Goal: Task Accomplishment & Management: Use online tool/utility

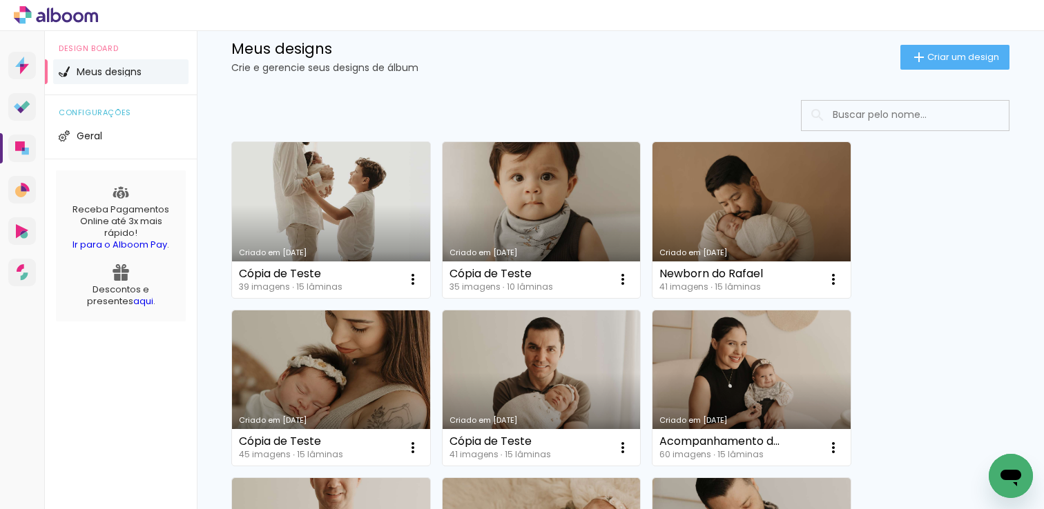
scroll to position [23, 0]
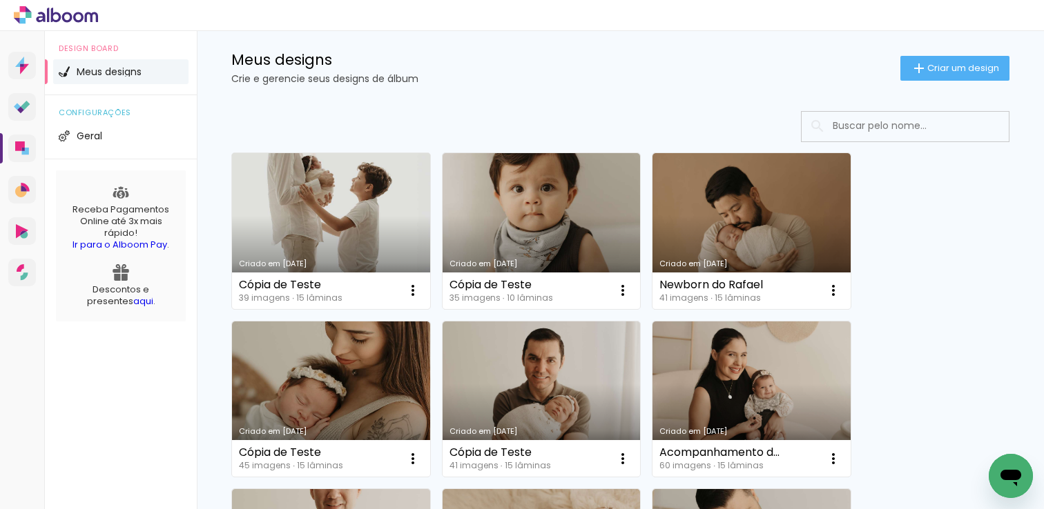
click at [331, 230] on link "Criado em [DATE]" at bounding box center [331, 231] width 198 height 156
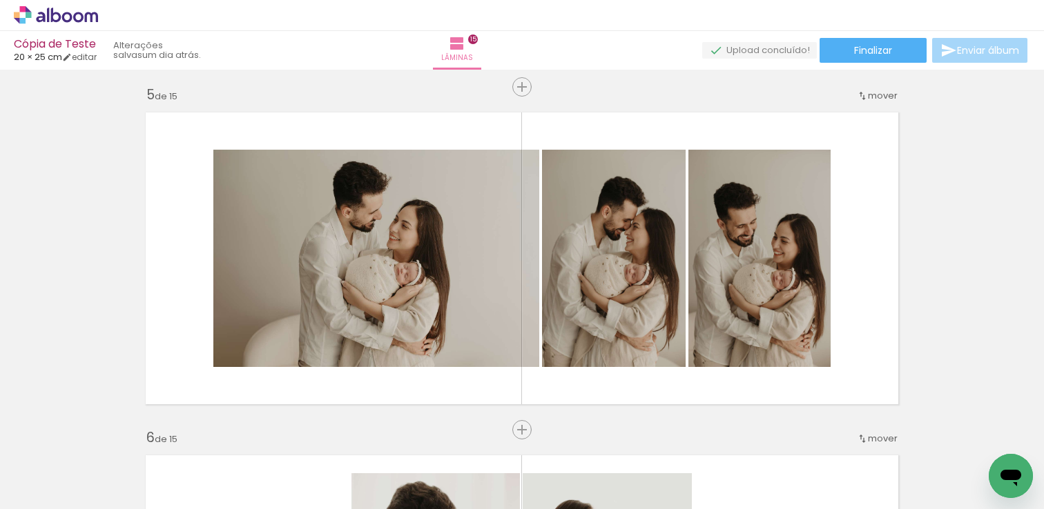
scroll to position [1486, 0]
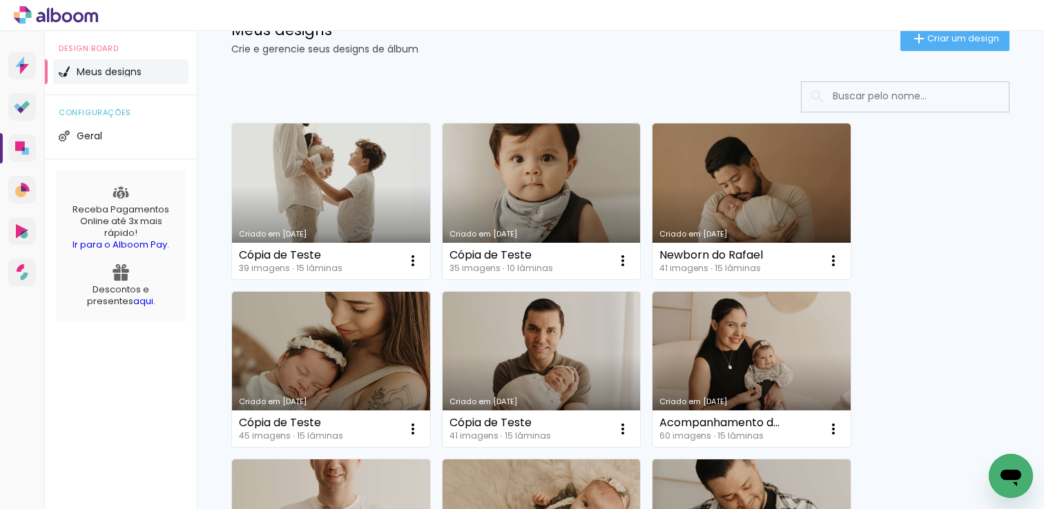
scroll to position [59, 0]
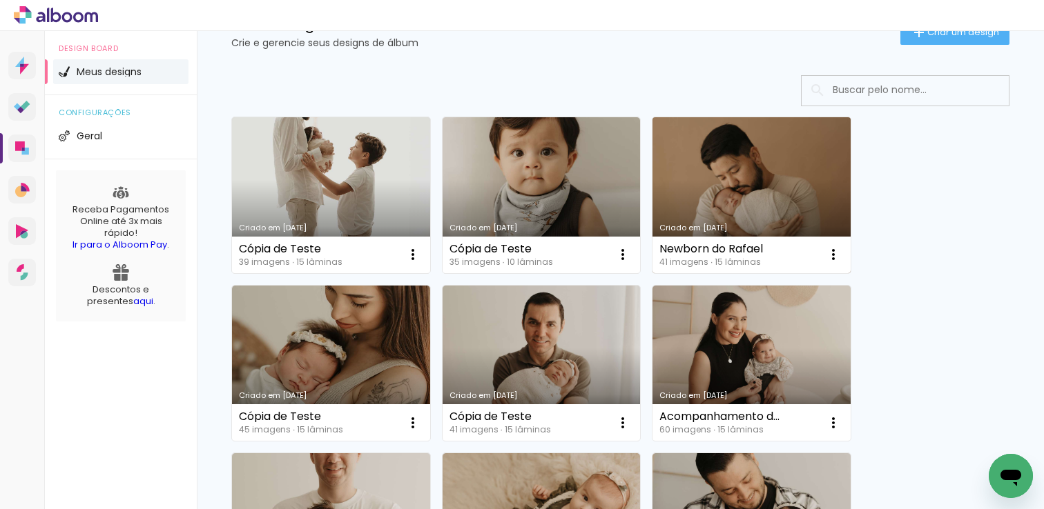
click at [757, 186] on link "Criado em [DATE]" at bounding box center [751, 195] width 198 height 156
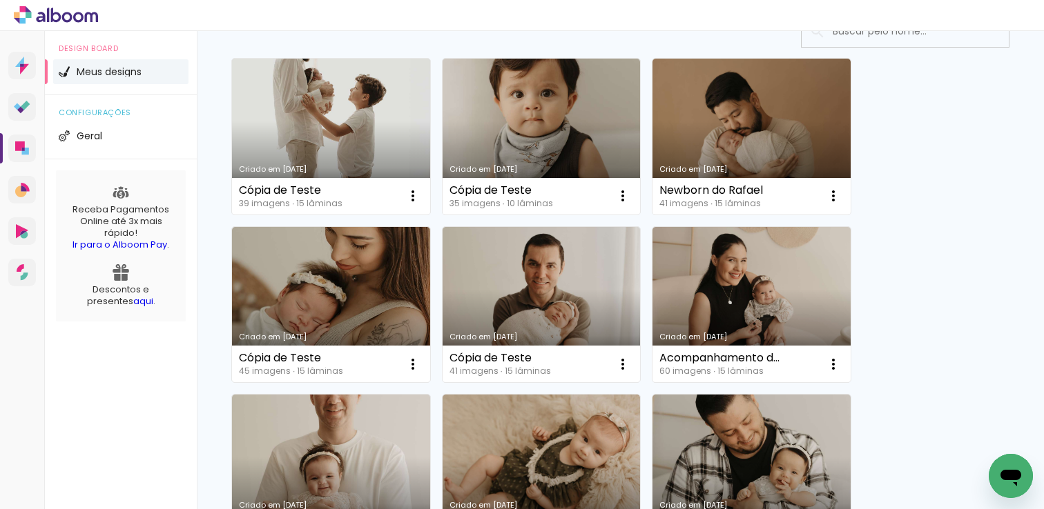
scroll to position [131, 0]
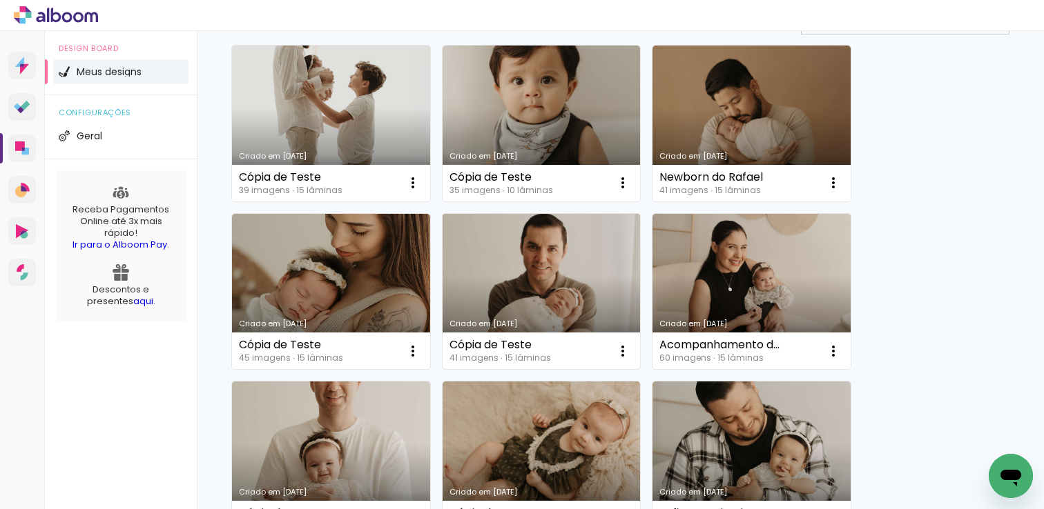
click at [532, 284] on link "Criado em 28/08/25" at bounding box center [542, 292] width 198 height 156
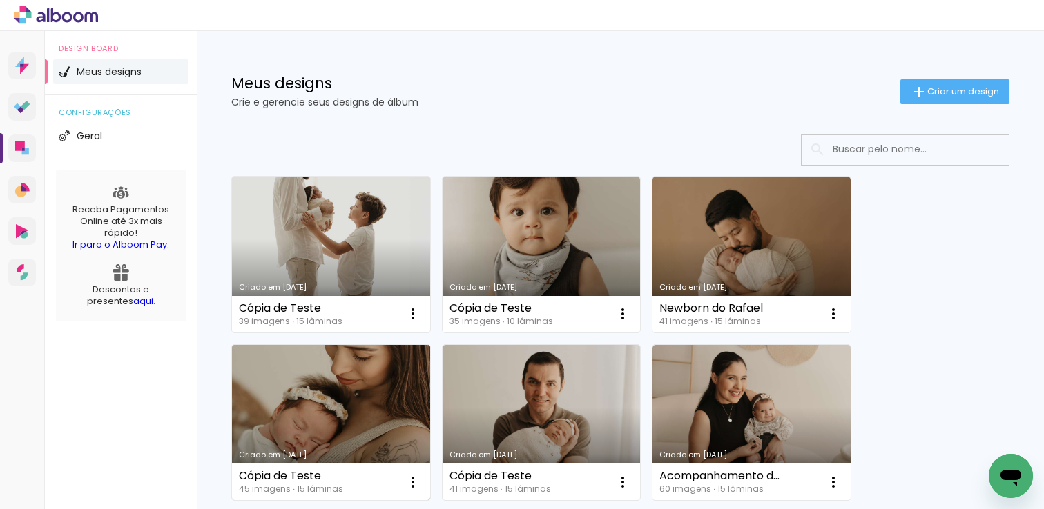
click at [324, 420] on link "Criado em 28/08/25" at bounding box center [331, 423] width 198 height 156
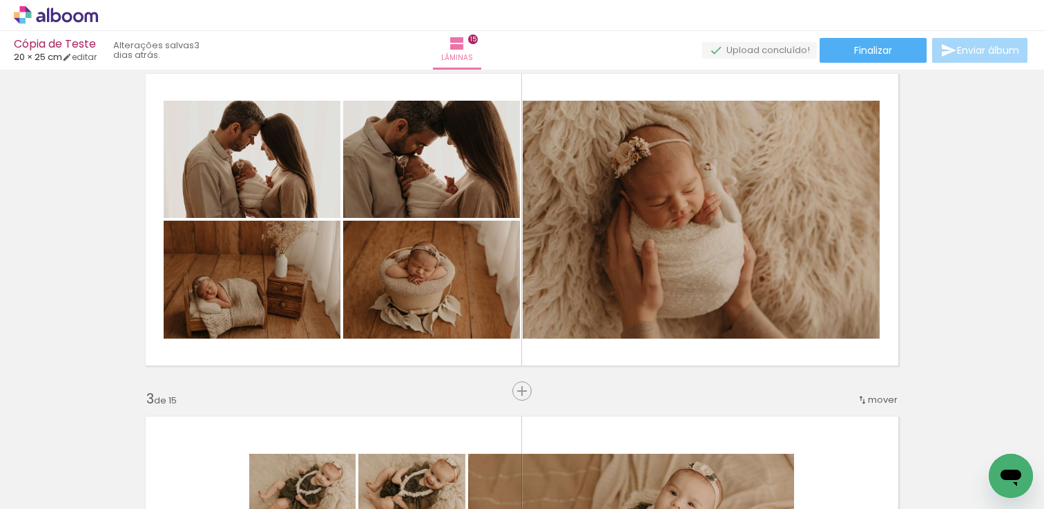
scroll to position [391, 0]
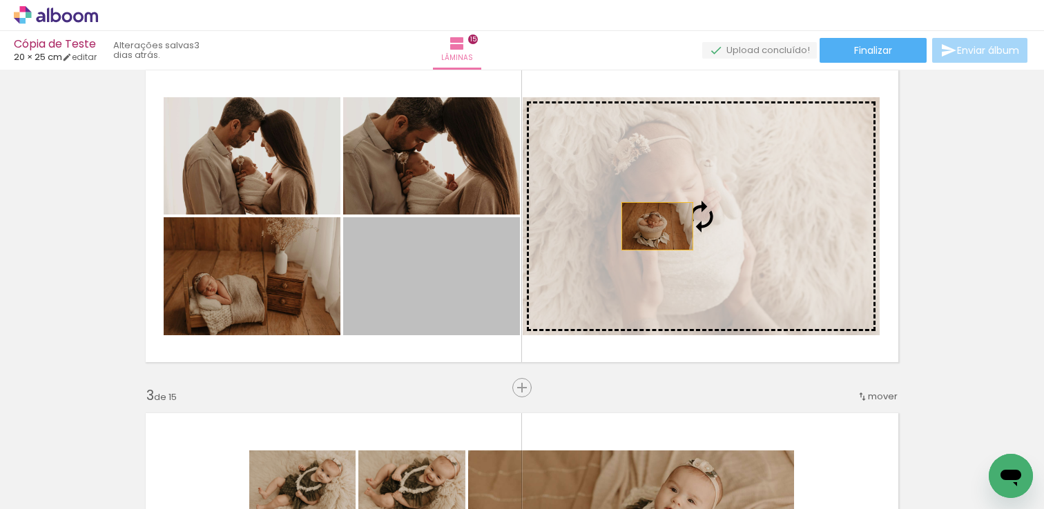
drag, startPoint x: 476, startPoint y: 311, endPoint x: 659, endPoint y: 226, distance: 201.7
click at [0, 0] on slot at bounding box center [0, 0] width 0 height 0
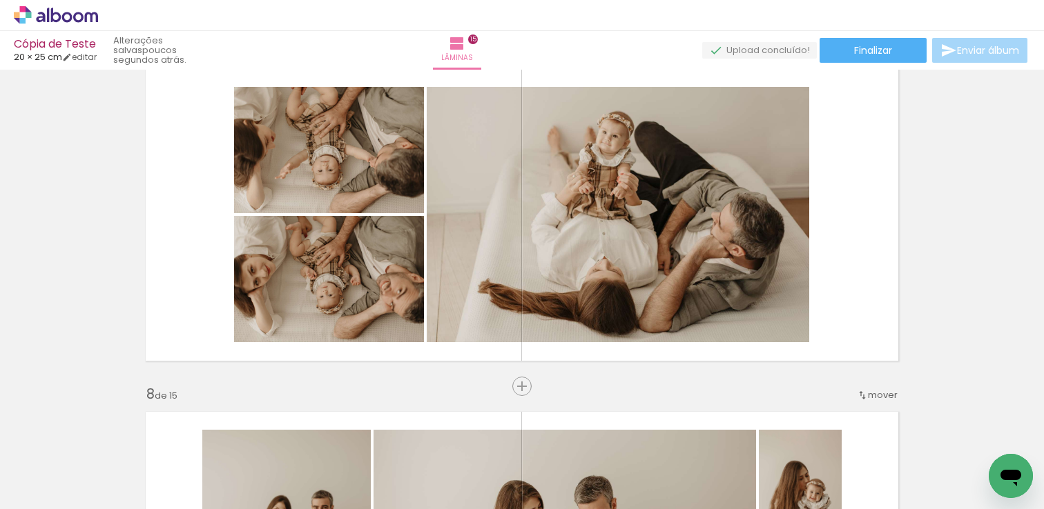
scroll to position [2109, 0]
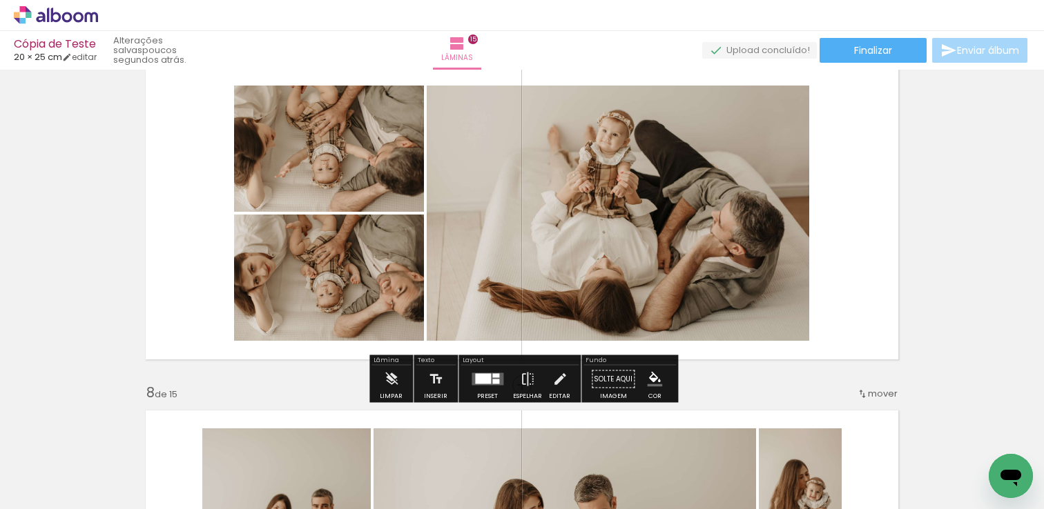
click at [312, 173] on quentale-photo at bounding box center [329, 149] width 190 height 126
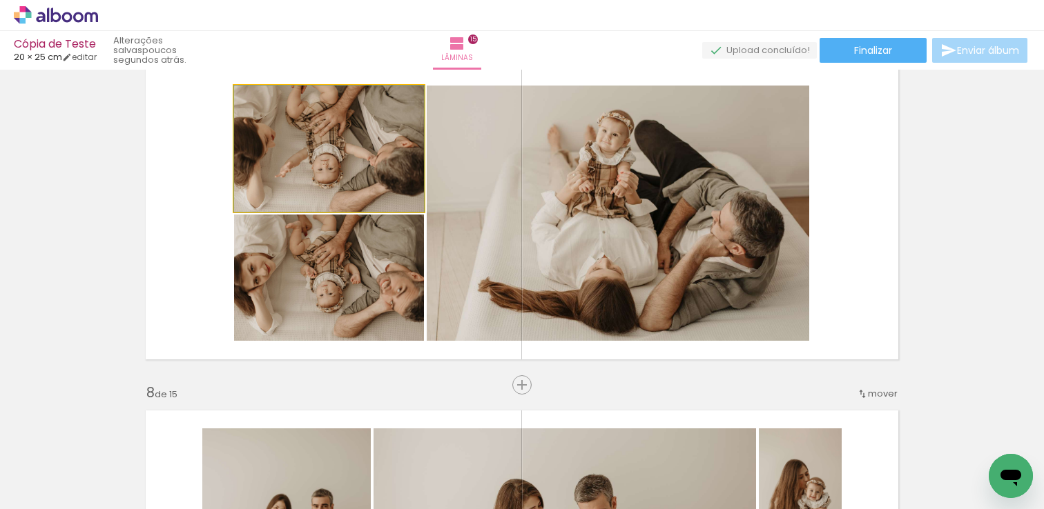
click at [312, 173] on quentale-photo at bounding box center [329, 149] width 190 height 126
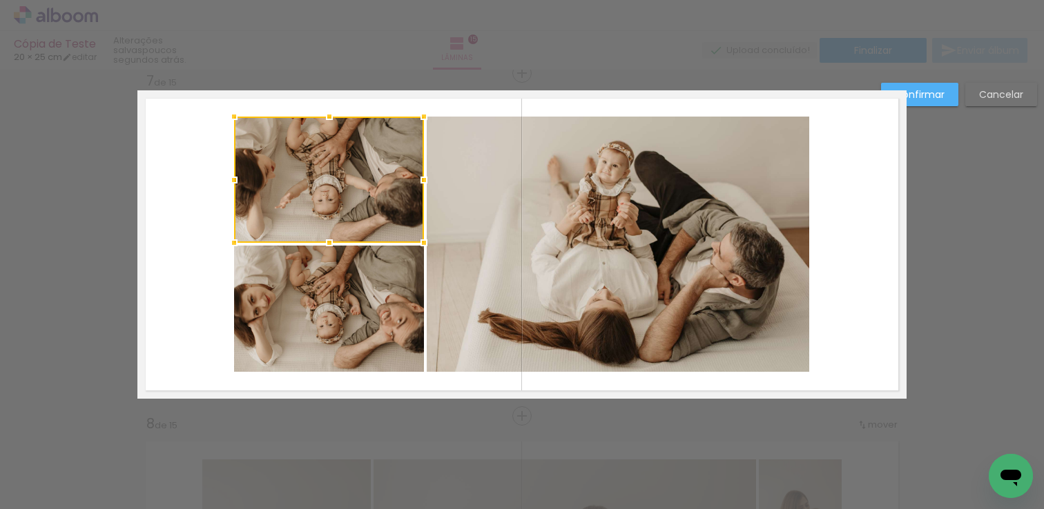
scroll to position [2076, 0]
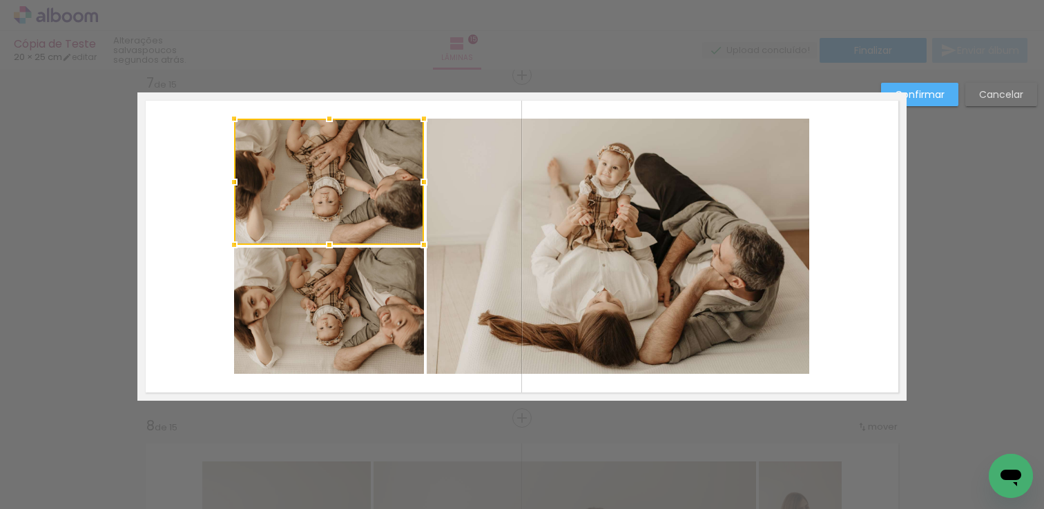
click at [0, 0] on slot "Cancelar" at bounding box center [0, 0] width 0 height 0
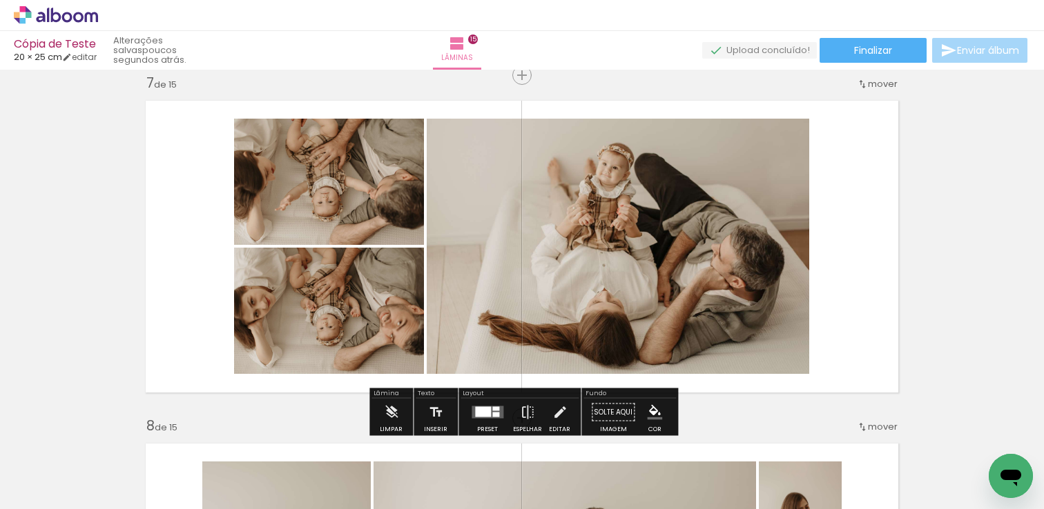
click at [328, 193] on quentale-photo at bounding box center [329, 182] width 190 height 126
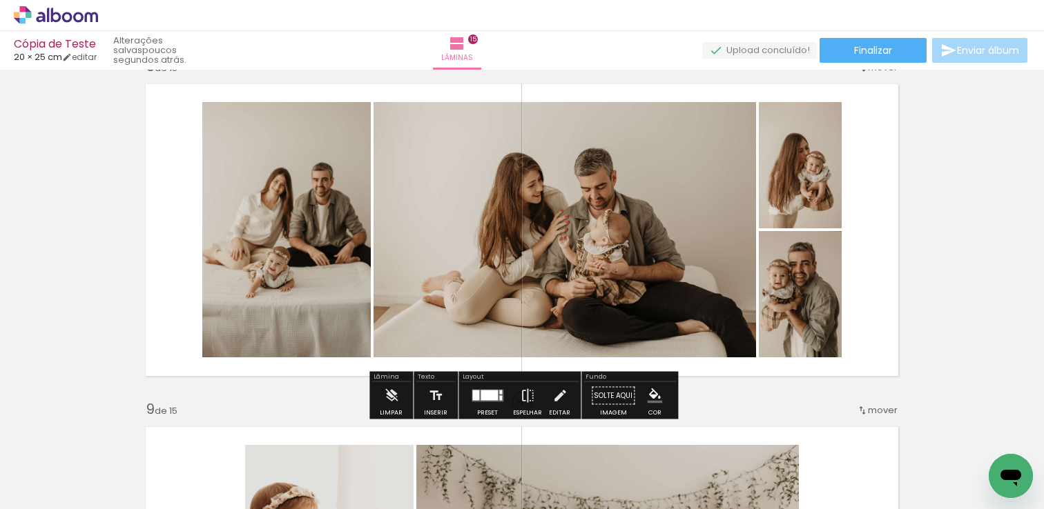
scroll to position [2437, 0]
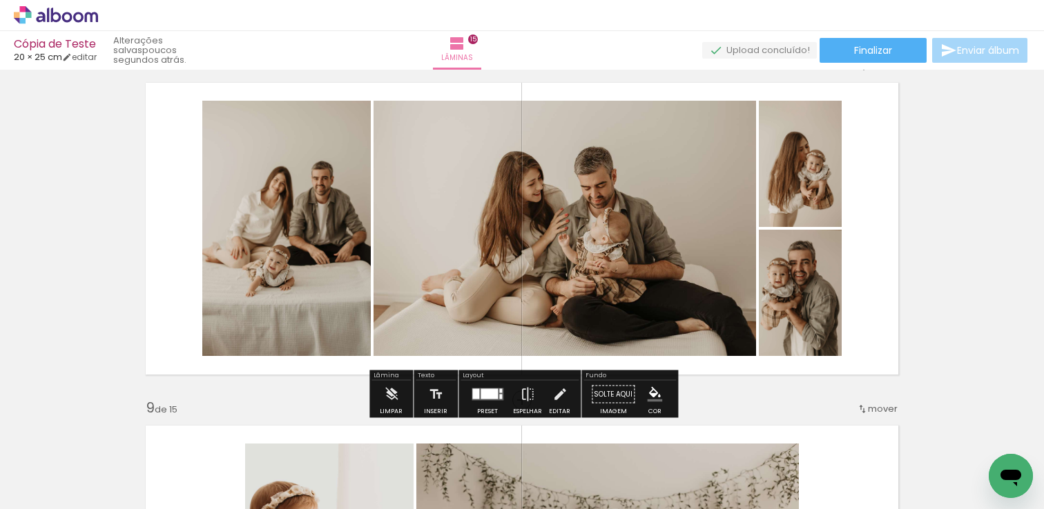
click at [982, 306] on div "Inserir lâmina 1 de 15 Inserir lâmina 2 de 15 Inserir lâmina 3 de 15 Inserir lâ…" at bounding box center [522, 383] width 1044 height 5490
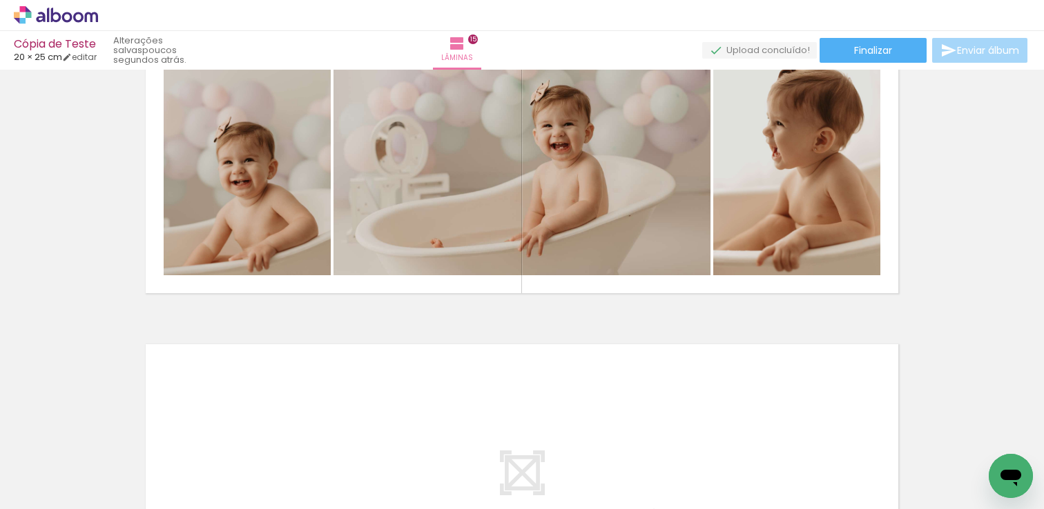
scroll to position [4785, 0]
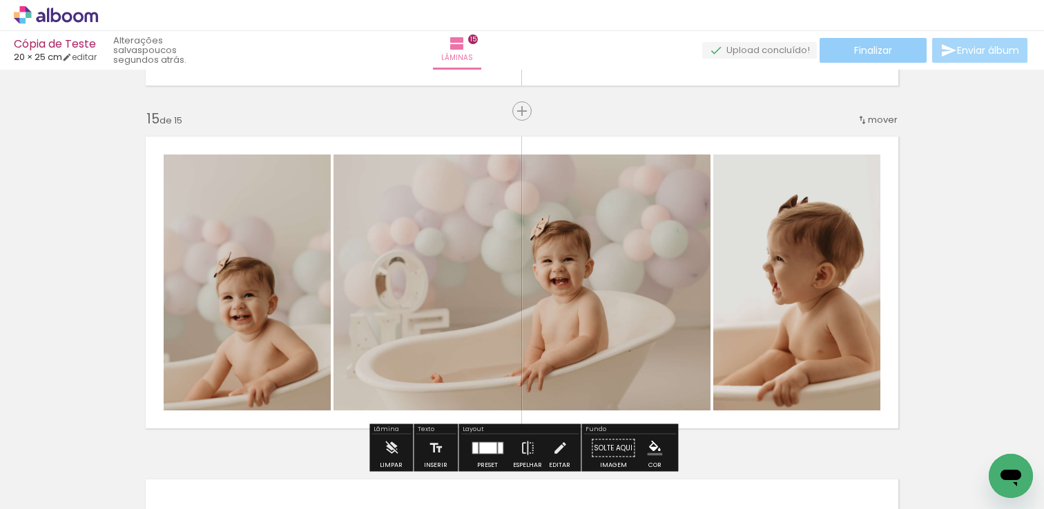
click at [901, 53] on paper-button "Finalizar" at bounding box center [872, 50] width 107 height 25
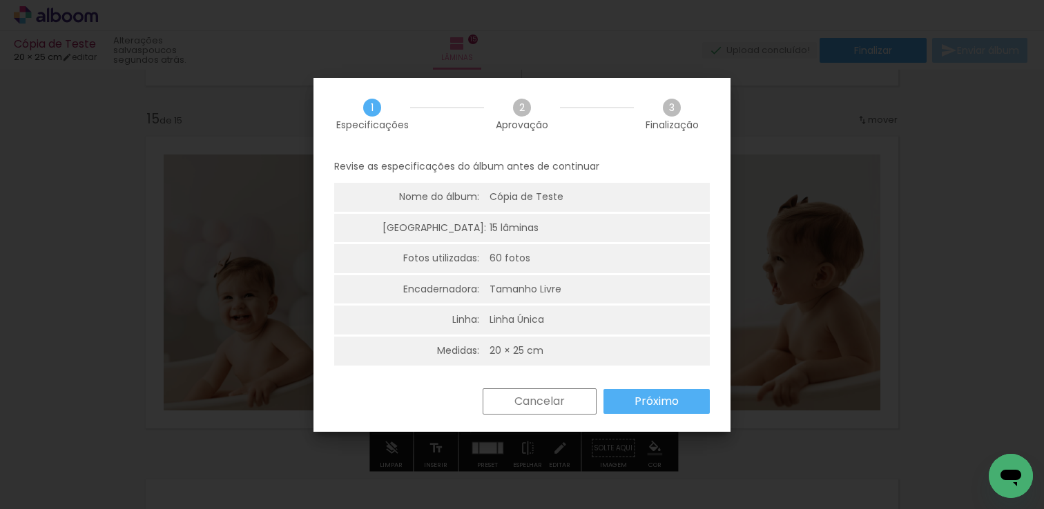
click at [0, 0] on paper-button "Próximo" at bounding box center [0, 0] width 0 height 0
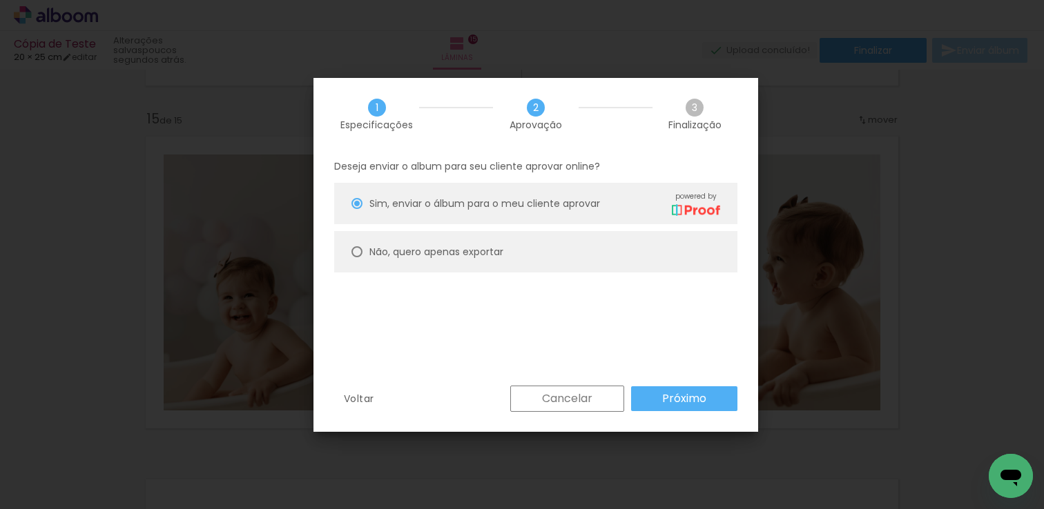
click at [0, 0] on paper-radio-button "Não, quero apenas exportar" at bounding box center [0, 0] width 0 height 0
type paper-radio-button "on"
click at [0, 0] on slot "Próximo" at bounding box center [0, 0] width 0 height 0
type input "Alta, 300 DPI"
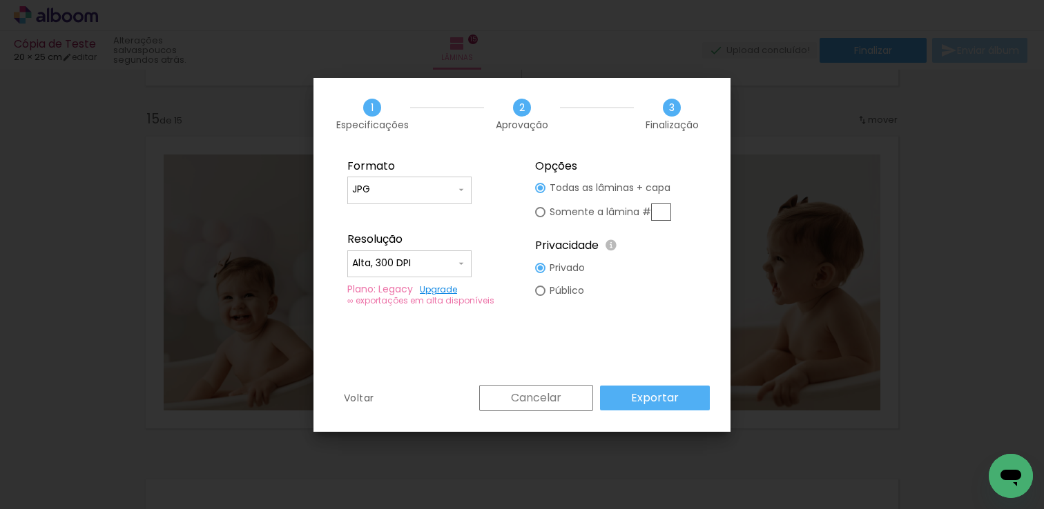
click at [0, 0] on slot "Exportar" at bounding box center [0, 0] width 0 height 0
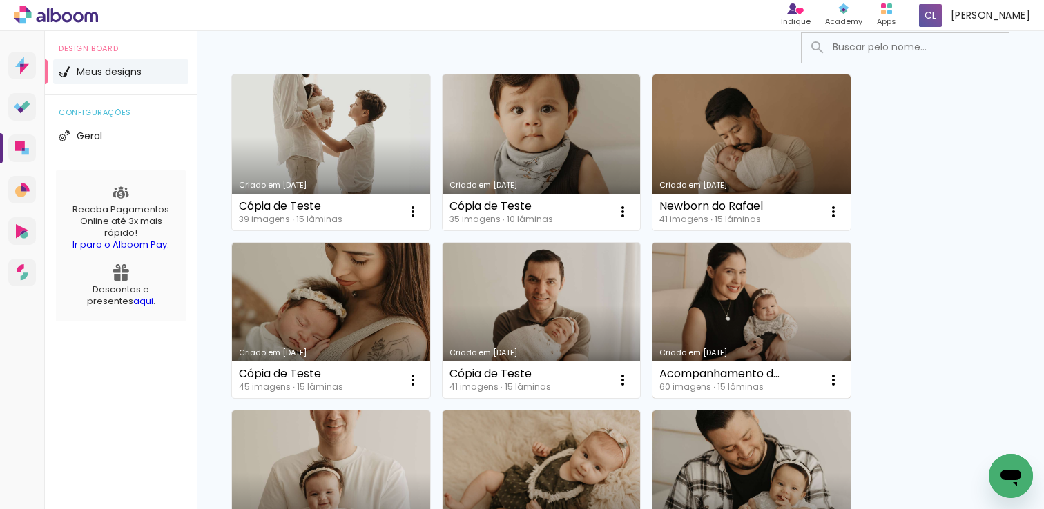
scroll to position [117, 0]
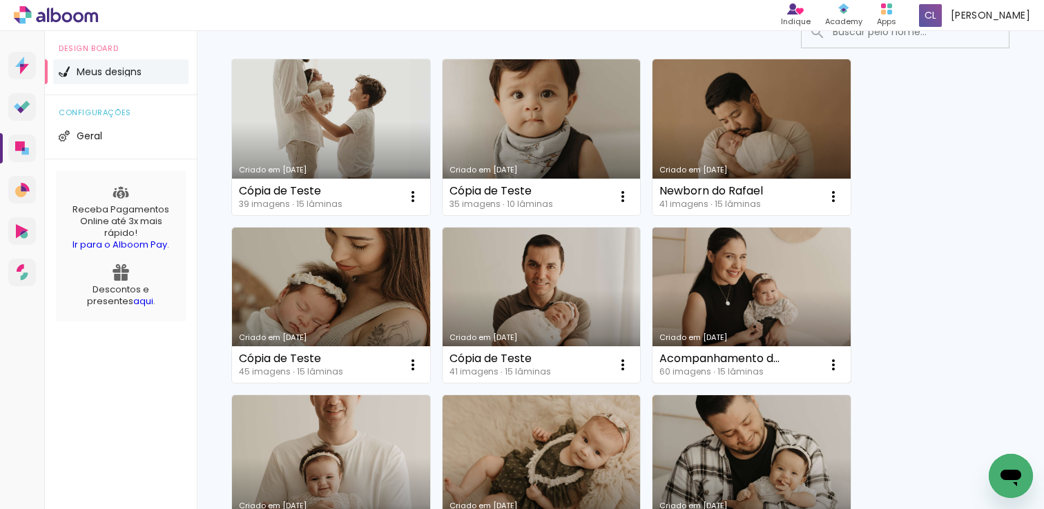
click at [681, 301] on link "Criado em [DATE]" at bounding box center [751, 306] width 198 height 156
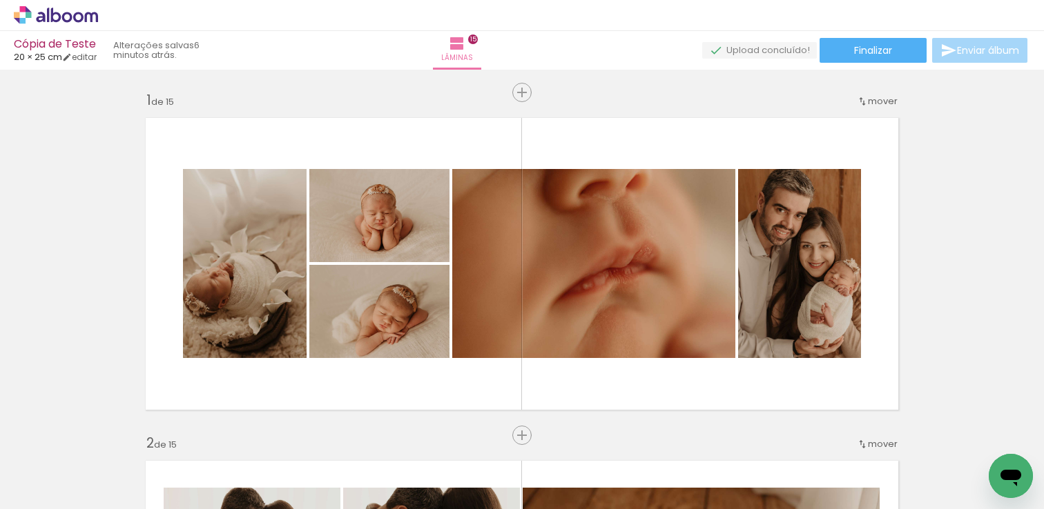
scroll to position [0, 837]
click at [468, 480] on div at bounding box center [461, 463] width 46 height 68
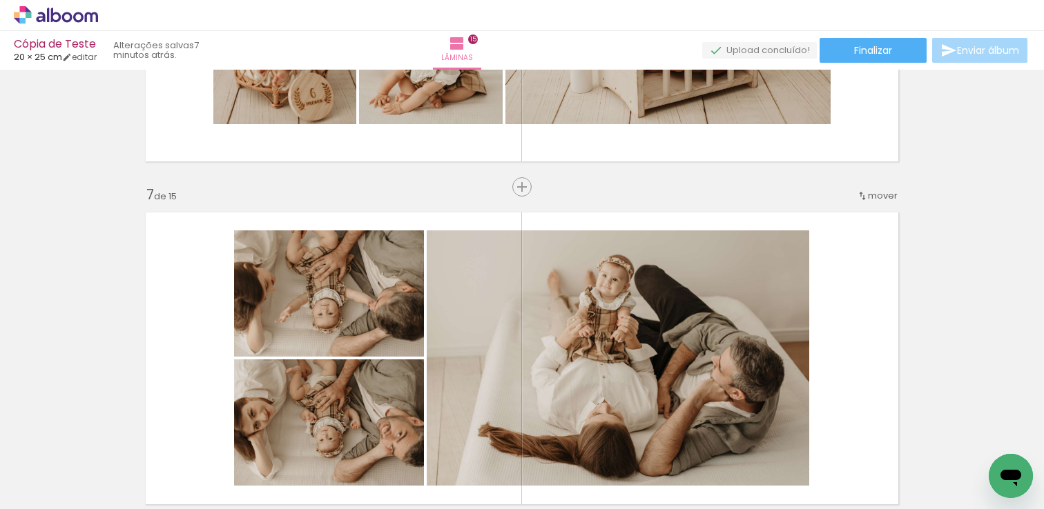
scroll to position [1793, 0]
